Goal: Task Accomplishment & Management: Complete application form

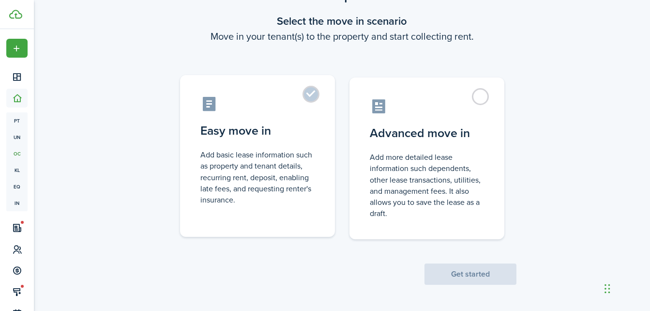
scroll to position [49, 0]
click at [316, 95] on label "Easy move in Add basic lease information such as property and tenant details, r…" at bounding box center [257, 156] width 155 height 162
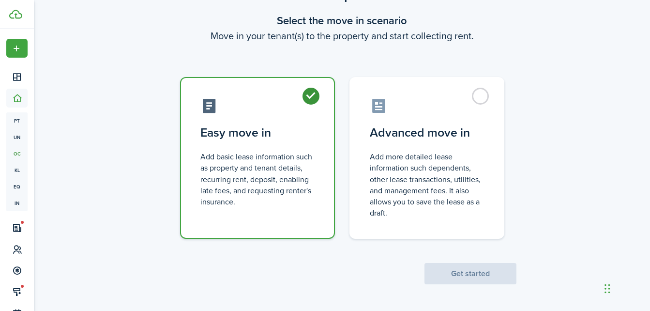
radio input "true"
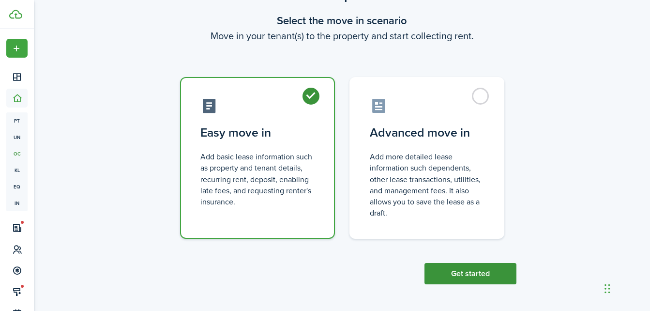
click at [474, 274] on button "Get started" at bounding box center [471, 273] width 92 height 21
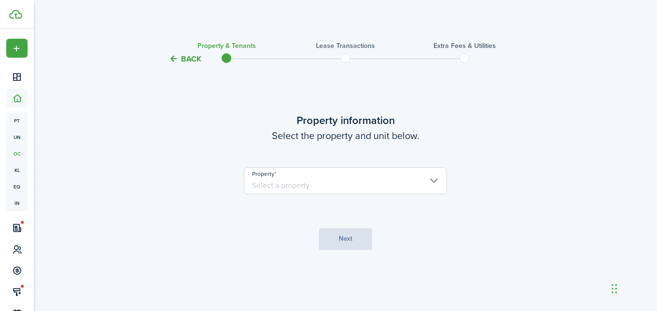
click at [436, 184] on input "Property" at bounding box center [345, 180] width 203 height 27
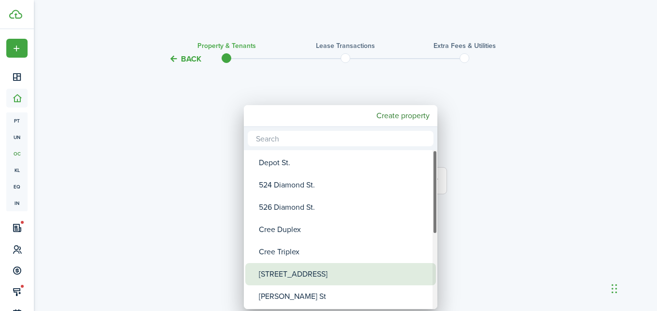
click at [309, 272] on div "[STREET_ADDRESS]" at bounding box center [344, 274] width 171 height 22
type input "[STREET_ADDRESS]"
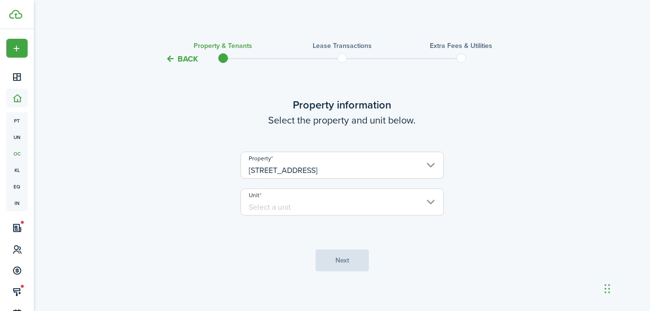
click at [430, 202] on input "Unit" at bounding box center [342, 201] width 203 height 27
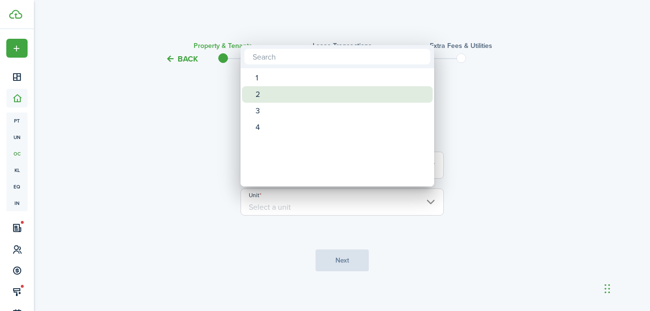
click at [263, 100] on div "2" at bounding box center [341, 94] width 171 height 16
type input "2"
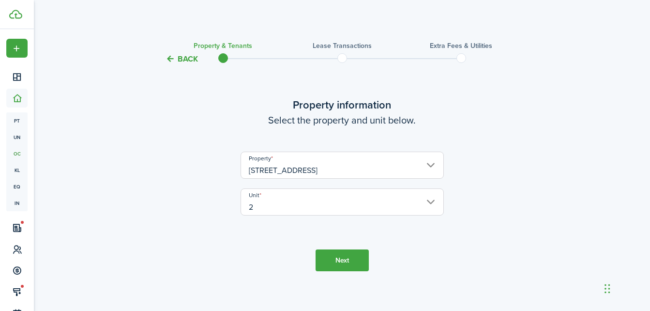
click at [347, 260] on button "Next" at bounding box center [342, 260] width 53 height 22
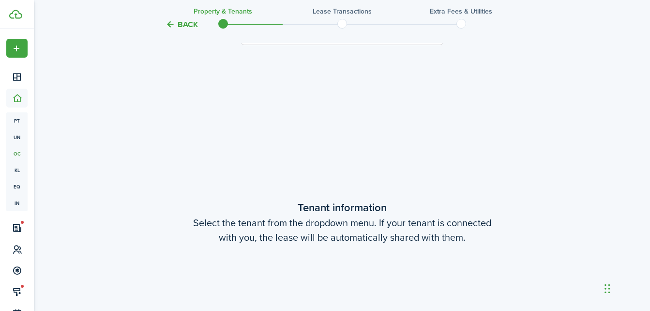
scroll to position [252, 0]
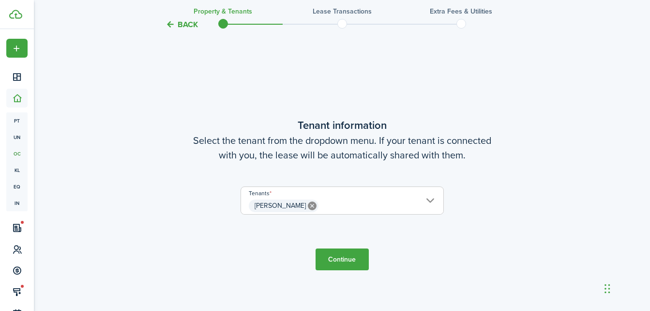
click at [354, 258] on button "Continue" at bounding box center [342, 259] width 53 height 22
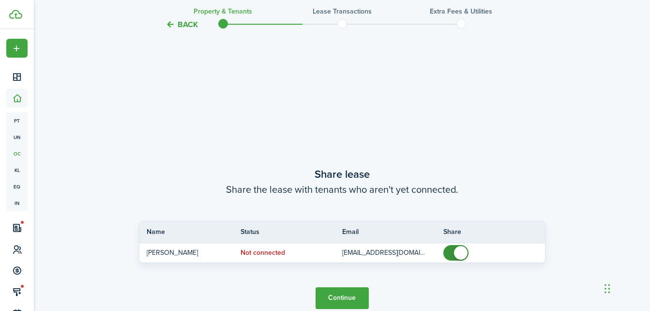
scroll to position [563, 0]
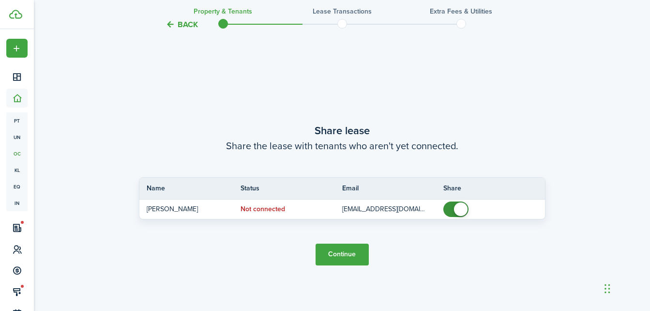
click at [354, 258] on button "Continue" at bounding box center [342, 255] width 53 height 22
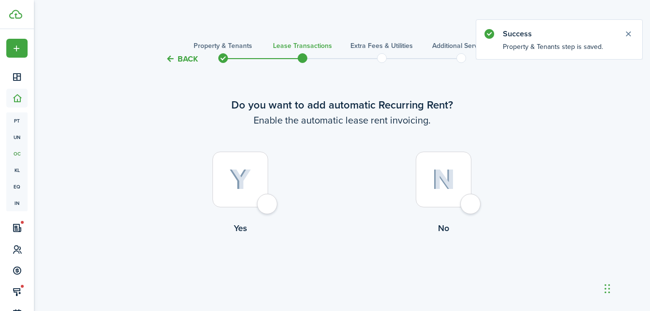
click at [268, 204] on div at bounding box center [241, 180] width 56 height 56
radio input "true"
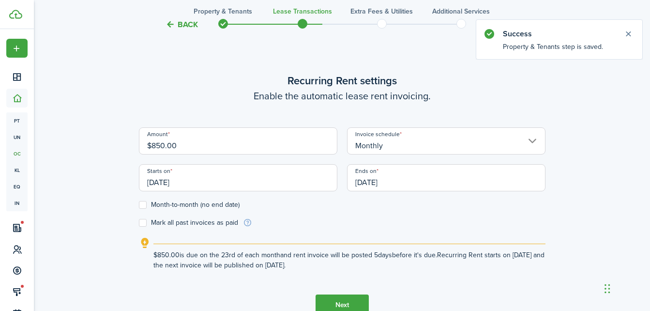
scroll to position [266, 0]
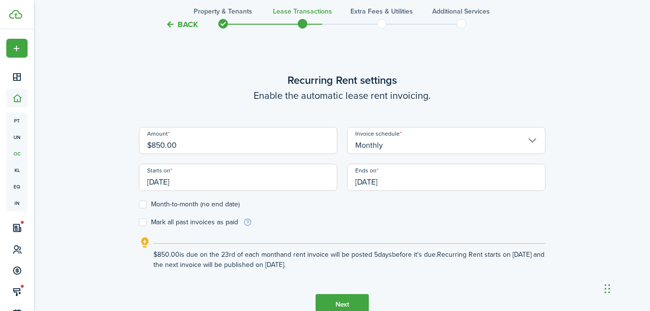
click at [202, 184] on input "[DATE]" at bounding box center [238, 177] width 199 height 27
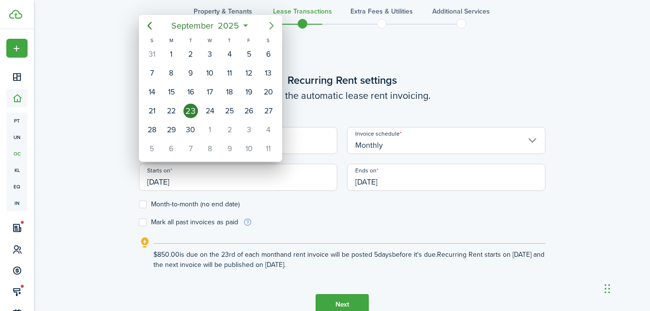
click at [272, 28] on icon "Next page" at bounding box center [272, 26] width 12 height 12
click at [266, 53] on div "1" at bounding box center [268, 54] width 15 height 15
type input "[DATE]"
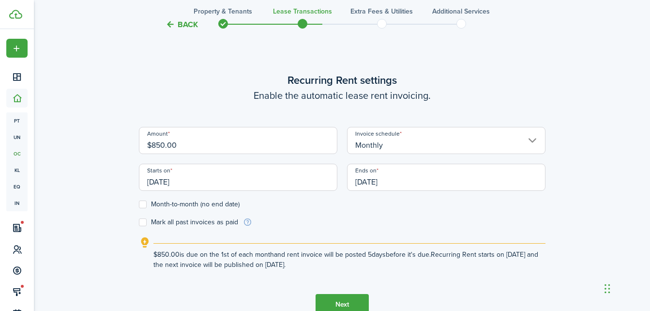
click at [142, 205] on label "Month-to-month (no end date)" at bounding box center [189, 204] width 101 height 8
click at [139, 204] on input "Month-to-month (no end date)" at bounding box center [138, 204] width 0 height 0
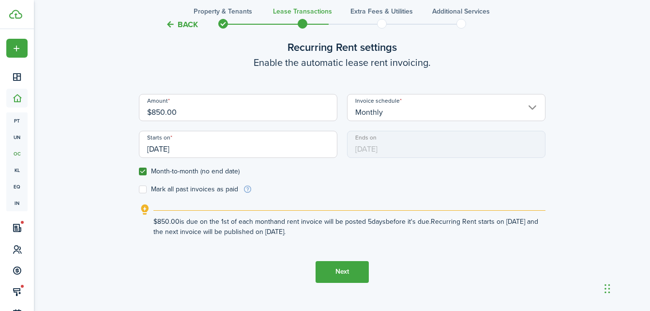
scroll to position [331, 0]
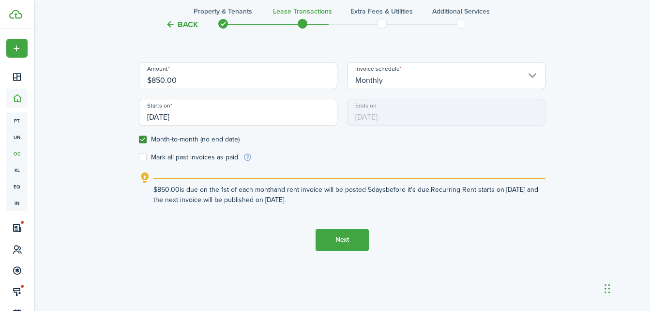
click at [381, 115] on span "[DATE]" at bounding box center [446, 112] width 199 height 27
click at [141, 140] on label "Month-to-month (no end date)" at bounding box center [189, 140] width 101 height 8
click at [139, 139] on input "Month-to-month (no end date)" at bounding box center [138, 139] width 0 height 0
checkbox input "false"
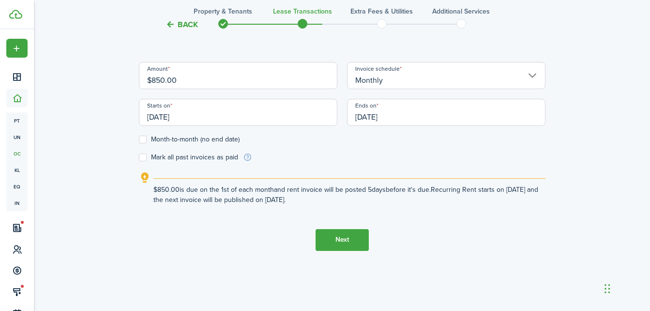
click at [374, 112] on input "[DATE]" at bounding box center [446, 112] width 199 height 27
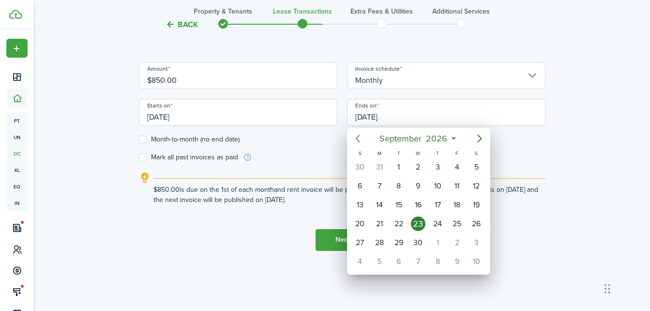
click at [355, 139] on icon "Previous page" at bounding box center [358, 139] width 12 height 12
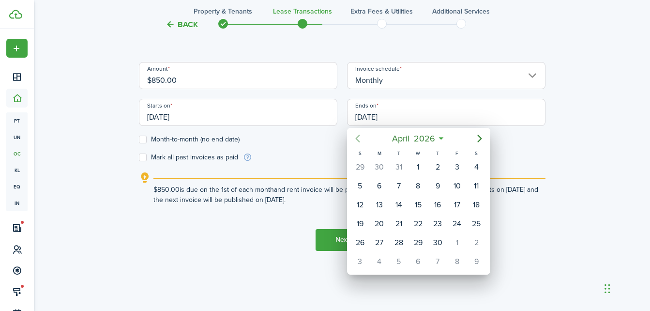
click at [355, 139] on icon "Previous page" at bounding box center [358, 139] width 12 height 12
click at [477, 137] on icon "Next page" at bounding box center [480, 139] width 12 height 12
click at [458, 163] on div "1" at bounding box center [457, 167] width 15 height 15
type input "[DATE]"
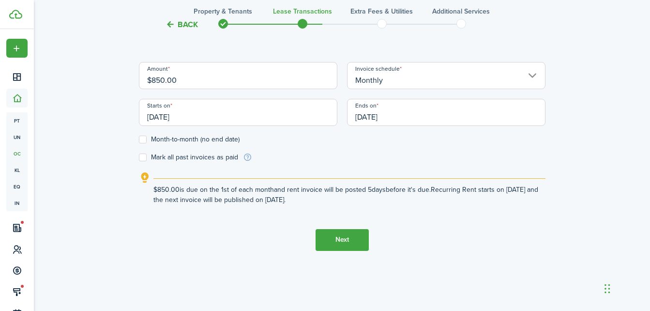
click at [338, 243] on button "Next" at bounding box center [342, 240] width 53 height 22
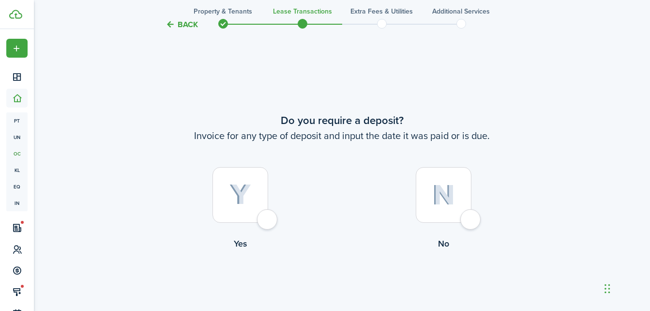
scroll to position [577, 0]
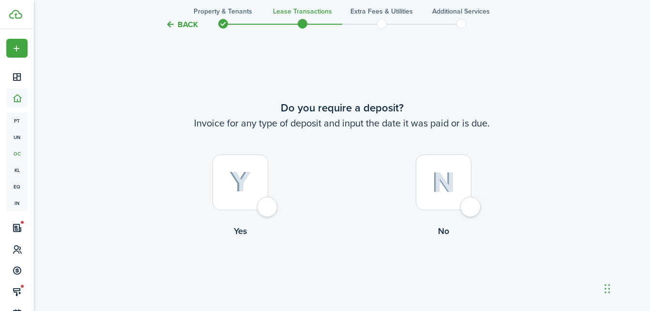
click at [260, 209] on div at bounding box center [241, 182] width 56 height 56
radio input "true"
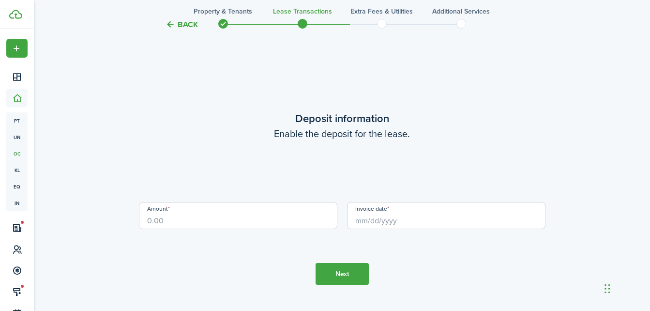
scroll to position [888, 0]
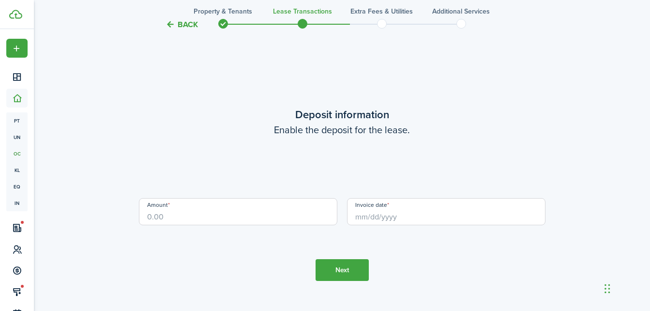
click at [260, 209] on input "Amount" at bounding box center [238, 211] width 199 height 27
click at [404, 209] on input "Invoice date" at bounding box center [446, 211] width 199 height 27
type input "$750.00"
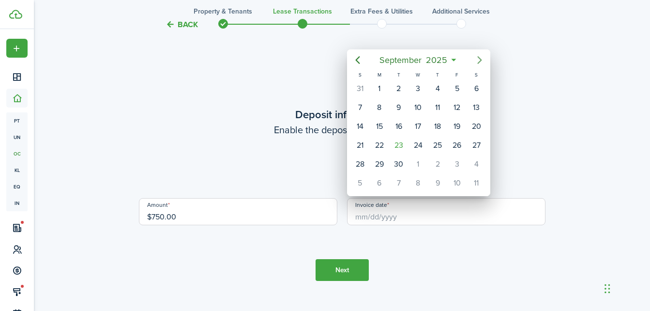
click at [477, 61] on icon "Next page" at bounding box center [480, 60] width 12 height 12
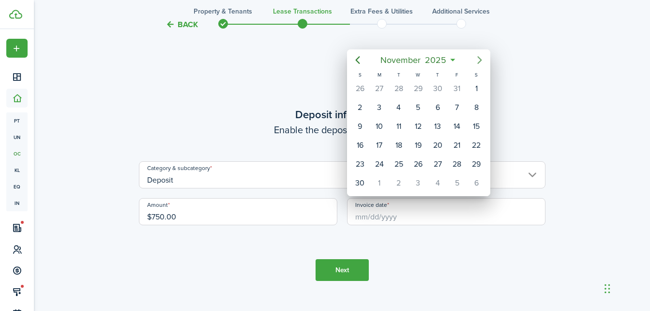
click at [477, 61] on icon "Next page" at bounding box center [480, 60] width 12 height 12
click at [355, 57] on icon "Previous page" at bounding box center [358, 60] width 12 height 12
click at [474, 89] on div "1" at bounding box center [476, 88] width 15 height 15
type input "[DATE]"
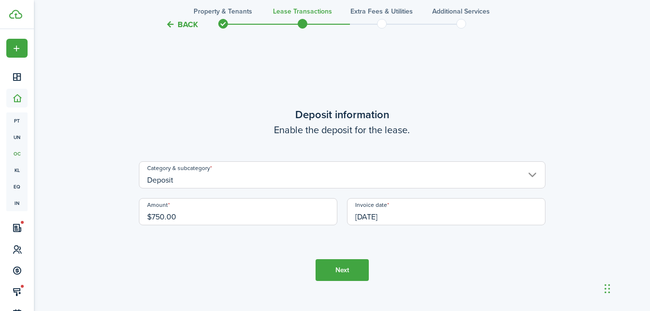
click at [349, 274] on button "Next" at bounding box center [342, 270] width 53 height 22
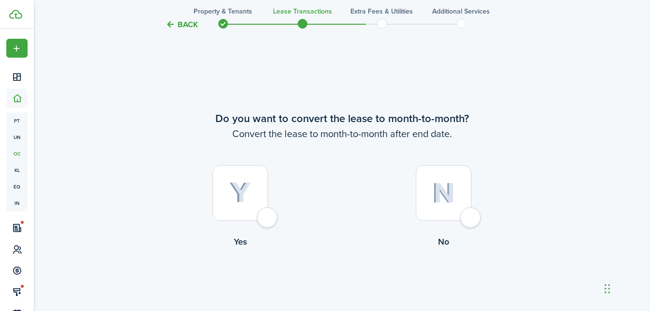
scroll to position [1199, 0]
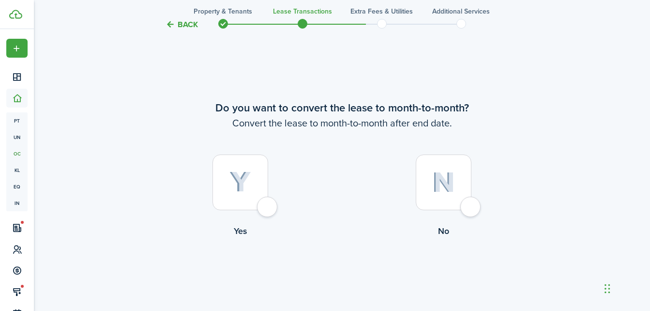
click at [263, 209] on div at bounding box center [241, 182] width 56 height 56
radio input "true"
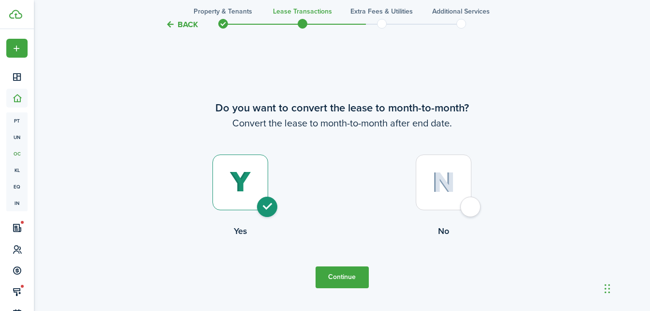
click at [335, 278] on button "Continue" at bounding box center [342, 277] width 53 height 22
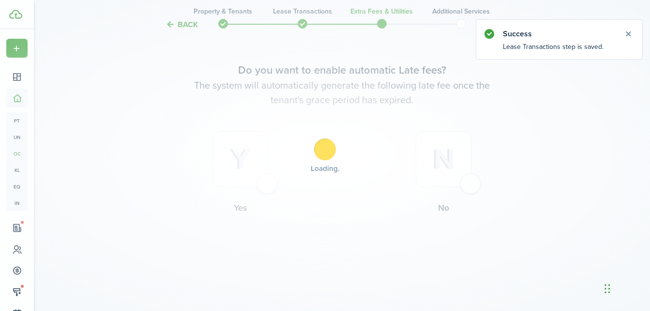
scroll to position [0, 0]
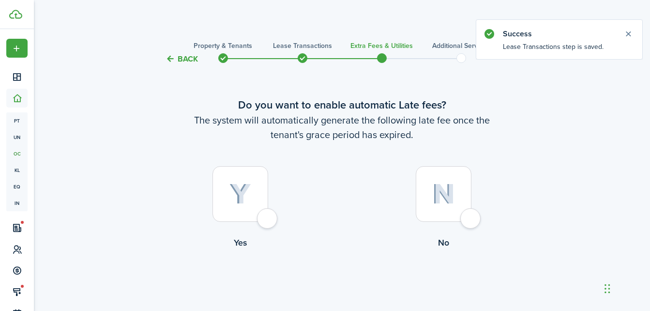
click at [268, 216] on div at bounding box center [241, 194] width 56 height 56
radio input "true"
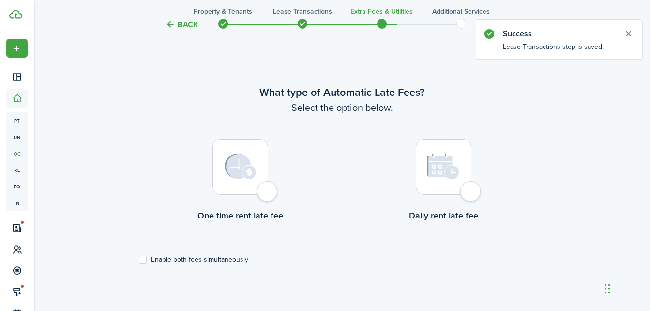
scroll to position [281, 0]
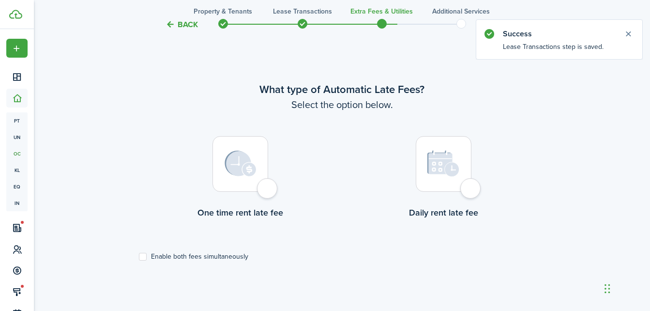
click at [268, 191] on div at bounding box center [241, 164] width 56 height 56
radio input "true"
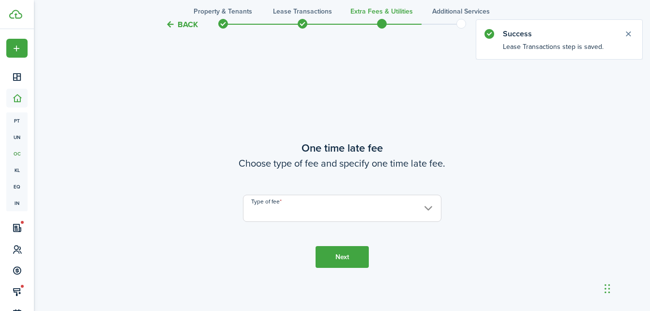
scroll to position [592, 0]
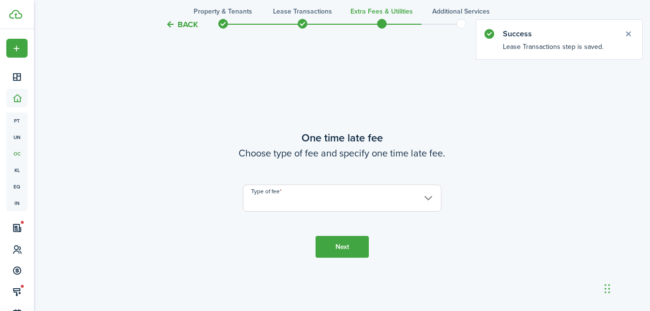
click at [270, 198] on input "Type of fee" at bounding box center [342, 197] width 199 height 27
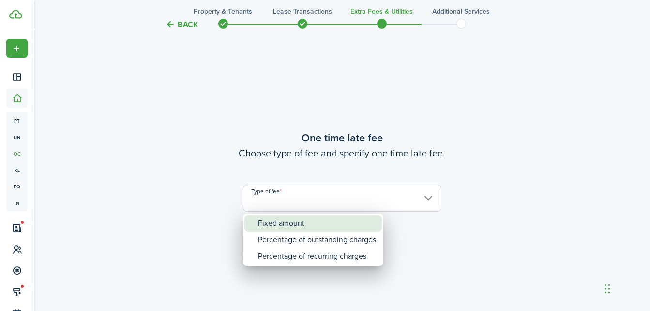
click at [275, 224] on div "Fixed amount" at bounding box center [317, 223] width 118 height 16
type input "Fixed amount"
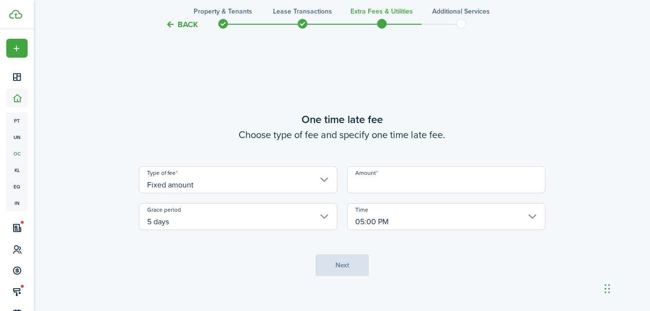
click at [388, 186] on input "Amount" at bounding box center [446, 179] width 199 height 27
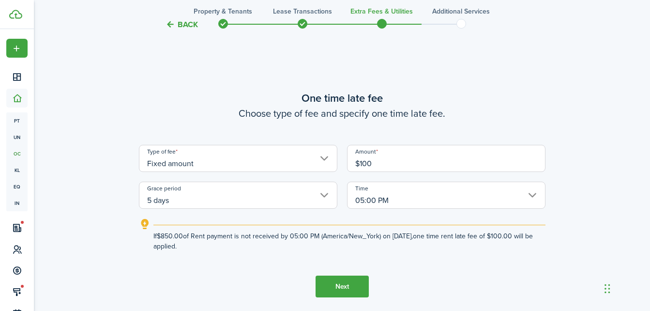
type input "$100.00"
click at [340, 295] on button "Next" at bounding box center [342, 286] width 53 height 22
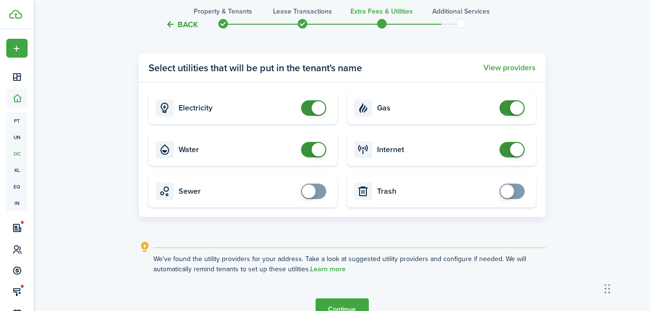
scroll to position [999, 0]
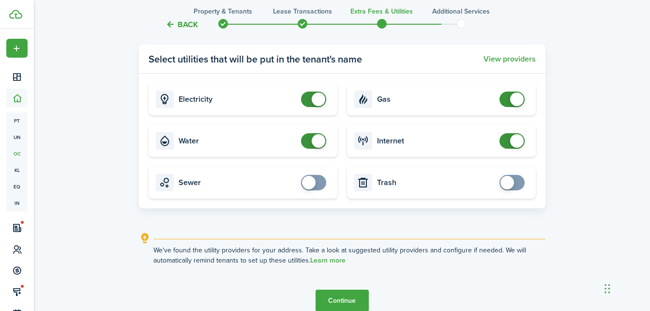
checkbox input "false"
click at [321, 143] on span at bounding box center [319, 141] width 14 height 14
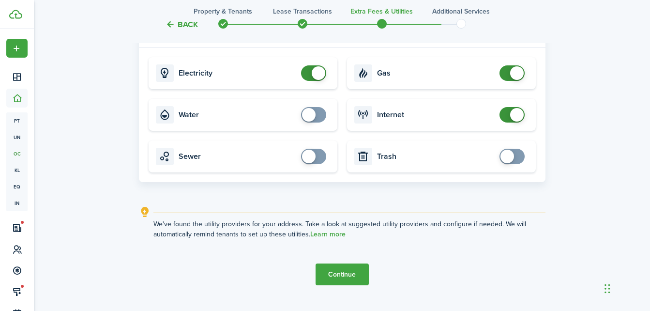
scroll to position [1046, 0]
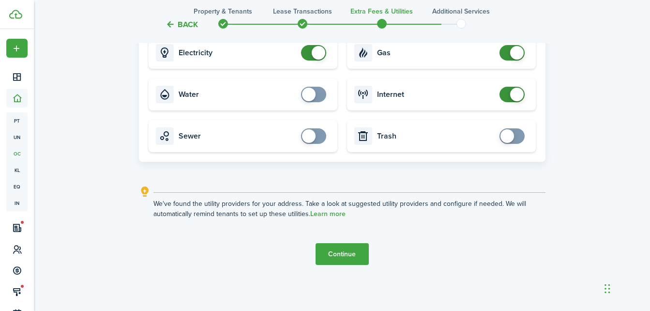
click at [347, 258] on button "Continue" at bounding box center [342, 254] width 53 height 22
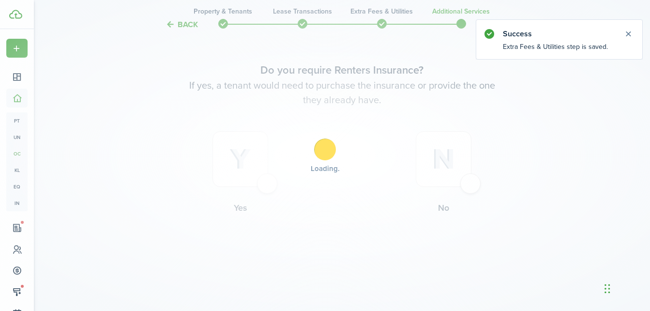
scroll to position [0, 0]
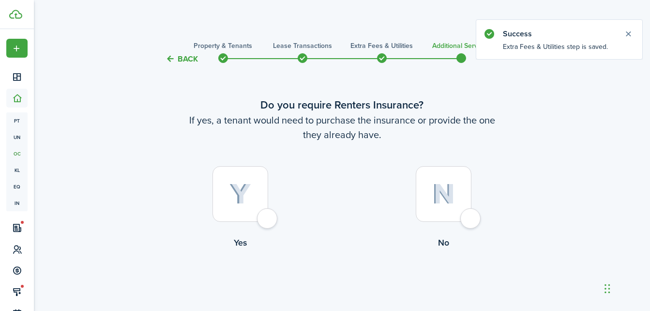
click at [268, 222] on div at bounding box center [241, 194] width 56 height 56
radio input "true"
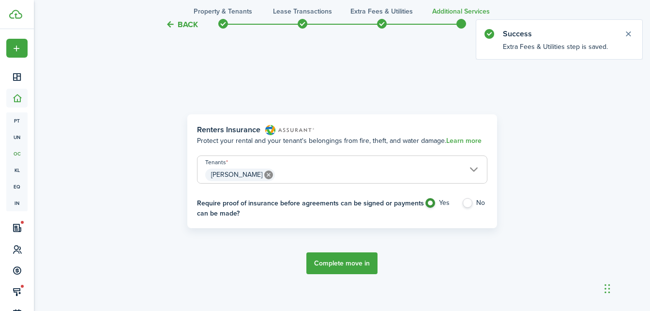
scroll to position [281, 0]
click at [338, 263] on button "Complete move in" at bounding box center [341, 263] width 71 height 22
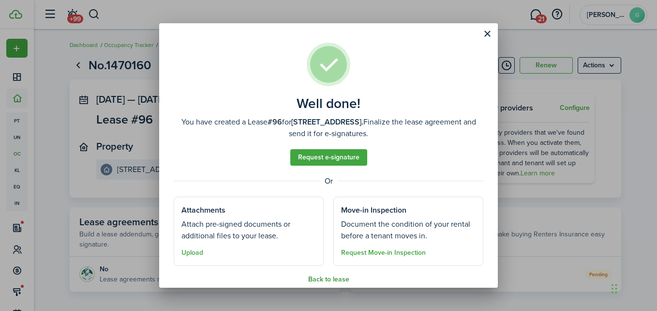
click at [319, 279] on button "Back to lease" at bounding box center [328, 279] width 41 height 8
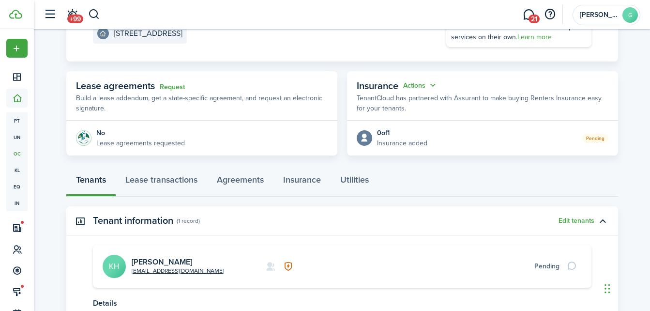
scroll to position [145, 0]
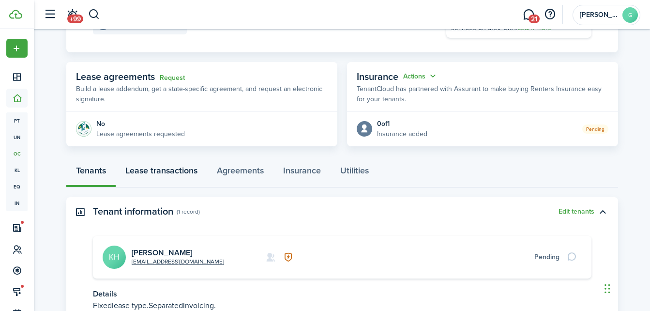
click at [177, 174] on link "Lease transactions" at bounding box center [162, 172] width 92 height 29
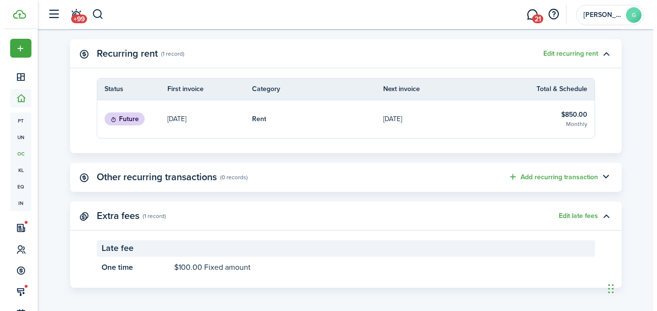
scroll to position [306, 0]
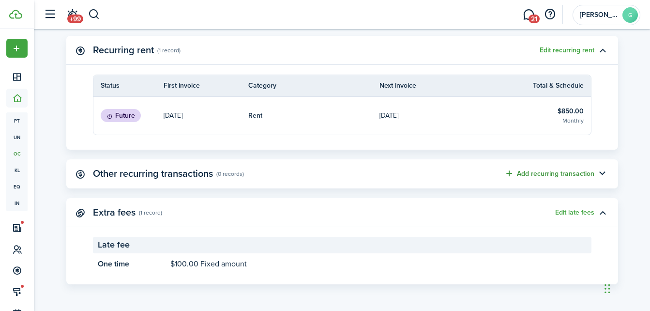
click at [543, 173] on button "Add recurring transaction" at bounding box center [549, 173] width 90 height 11
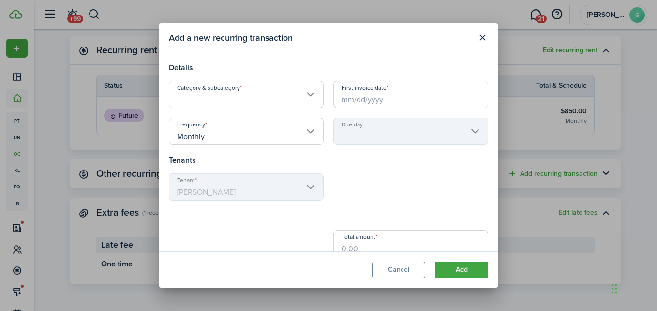
click at [307, 95] on input "Category & subcategory" at bounding box center [246, 94] width 155 height 27
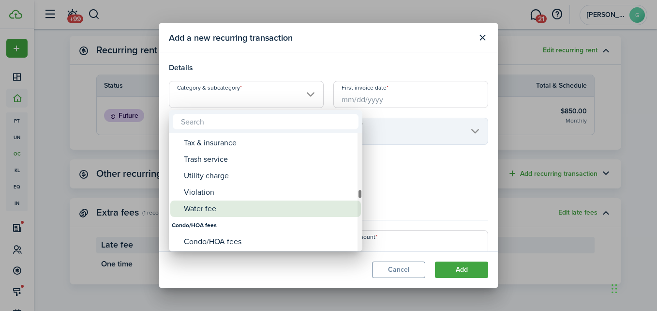
click at [217, 205] on div "Water fee" at bounding box center [269, 208] width 171 height 16
type input "Tenant charges & fees / Water fee"
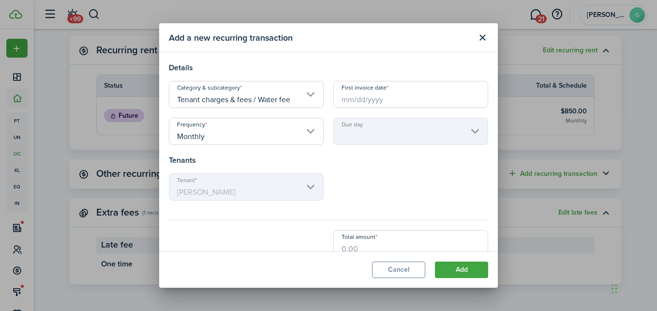
click at [389, 99] on input "First invoice date" at bounding box center [411, 94] width 155 height 27
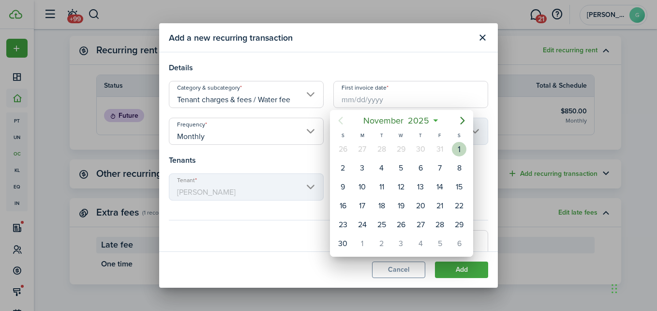
click at [460, 150] on div "1" at bounding box center [459, 149] width 15 height 15
type input "[DATE]"
type input "1st"
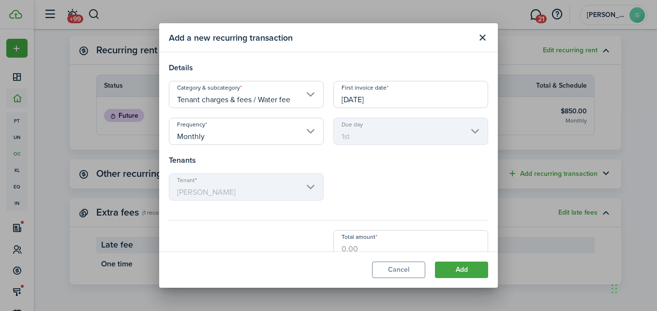
scroll to position [15, 0]
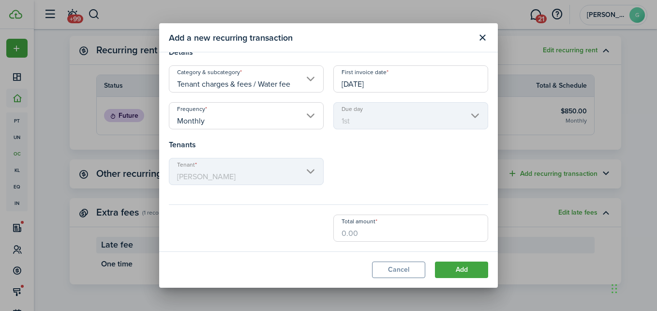
click at [382, 224] on input "Total amount" at bounding box center [411, 227] width 155 height 27
type input "$50.00"
click at [480, 264] on button "Add" at bounding box center [461, 269] width 53 height 16
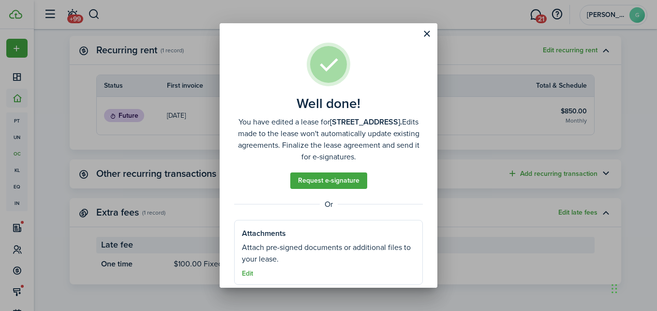
scroll to position [12, 0]
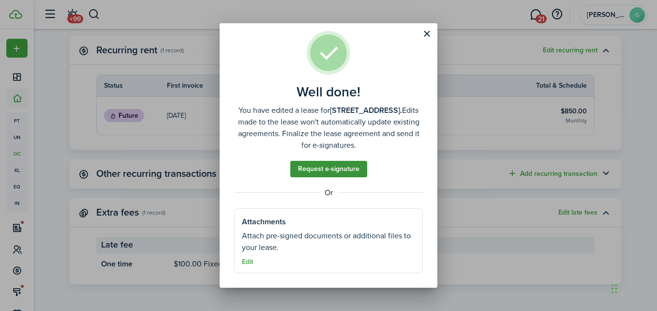
click at [312, 171] on link "Request e-signature" at bounding box center [328, 169] width 77 height 16
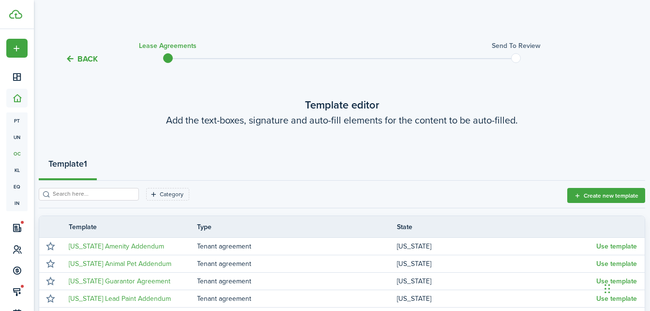
click at [83, 61] on button "Back" at bounding box center [81, 59] width 32 height 10
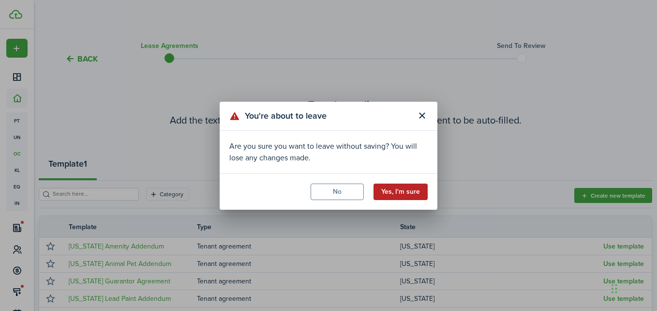
click at [390, 195] on button "Yes, I'm sure" at bounding box center [401, 191] width 54 height 16
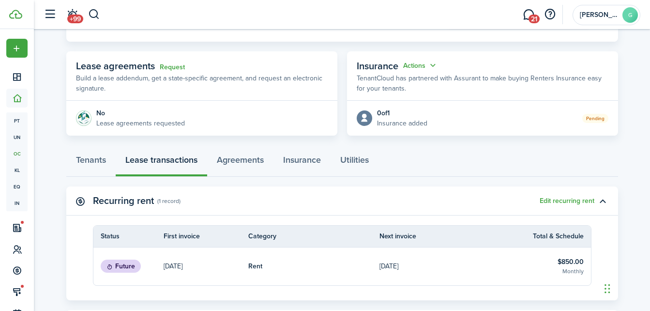
scroll to position [194, 0]
